Goal: Navigation & Orientation: Go to known website

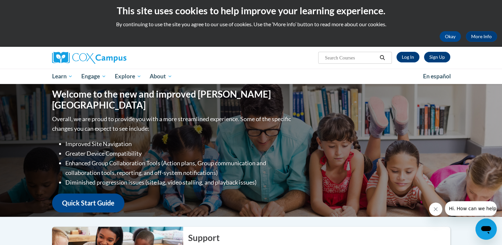
click at [498, 3] on div "This site uses cookies to help improve your learning experience. By continuing …" at bounding box center [251, 21] width 502 height 49
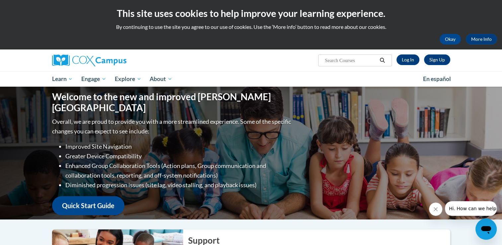
click at [485, 71] on div "Sign Up Log In Search Search... Toggle navigation My Learning My Learning My Co…" at bounding box center [251, 67] width 502 height 37
